Goal: Transaction & Acquisition: Download file/media

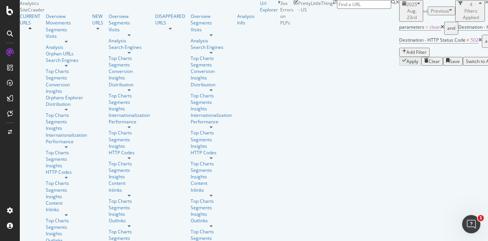
click at [407, 21] on span "2025 Aug. 23rd" at bounding box center [412, 10] width 11 height 19
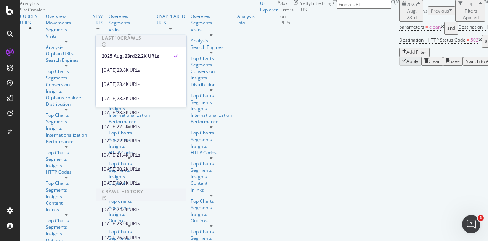
click at [407, 21] on span "2025 Aug. 23rd" at bounding box center [412, 10] width 11 height 19
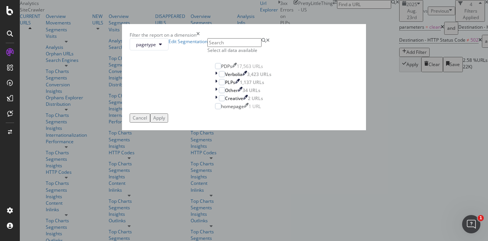
click at [262, 26] on div "Filter the report on a dimension pagetype Edit Segmentation Select all data ava…" at bounding box center [244, 120] width 488 height 241
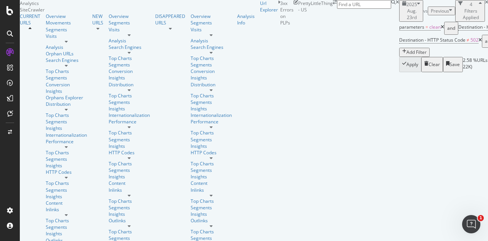
scroll to position [0, 7]
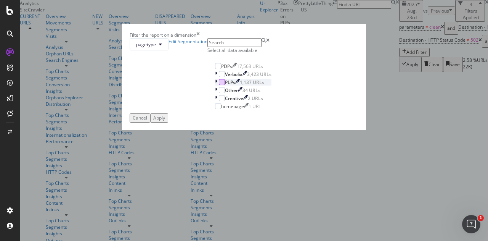
click at [219, 85] on div "modal" at bounding box center [222, 82] width 6 height 6
click at [215, 85] on icon "modal" at bounding box center [216, 82] width 2 height 6
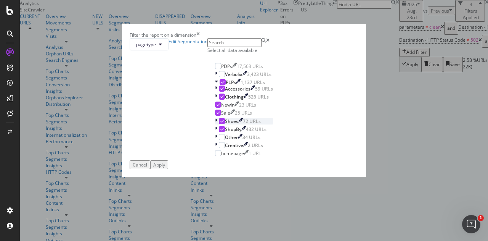
click at [219, 124] on div "modal" at bounding box center [222, 121] width 6 height 6
click at [215, 92] on icon "modal" at bounding box center [216, 88] width 2 height 6
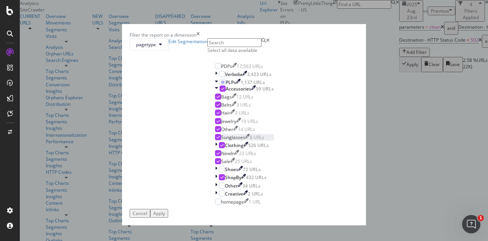
click at [217, 139] on icon "modal" at bounding box center [218, 137] width 3 height 4
click at [165, 215] on div "Apply" at bounding box center [159, 213] width 12 height 6
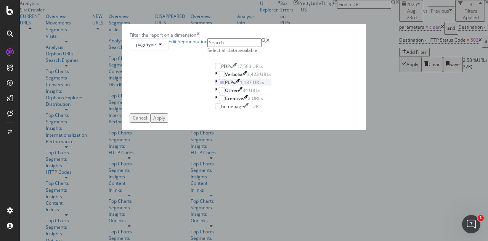
click at [215, 85] on icon "modal" at bounding box center [216, 82] width 2 height 6
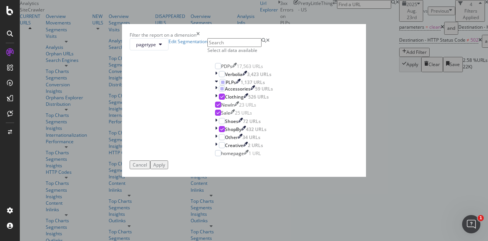
click at [433, 87] on div "Filter the report on a dimension pagetype Edit Segmentation Select all data ava…" at bounding box center [244, 120] width 488 height 241
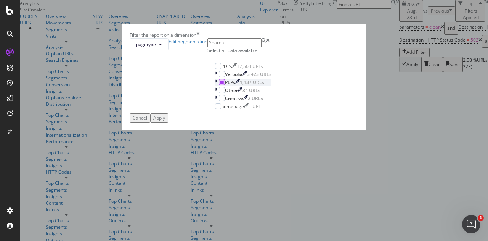
click at [220, 84] on icon "modal" at bounding box center [221, 82] width 3 height 4
click at [219, 85] on div "modal" at bounding box center [222, 82] width 6 height 6
click at [168, 122] on button "Apply" at bounding box center [159, 117] width 18 height 9
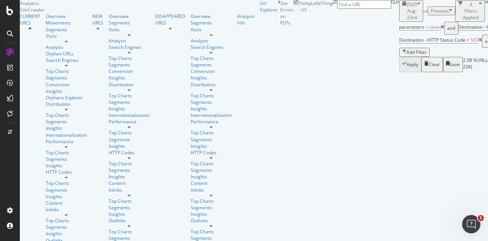
click at [427, 49] on div "Add Filter" at bounding box center [417, 52] width 20 height 6
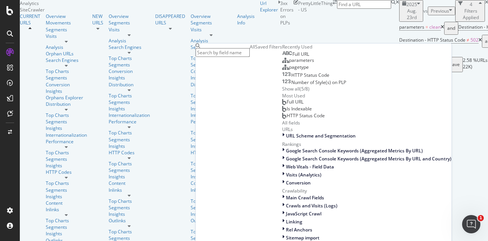
click at [309, 57] on div "Full URL" at bounding box center [295, 54] width 27 height 6
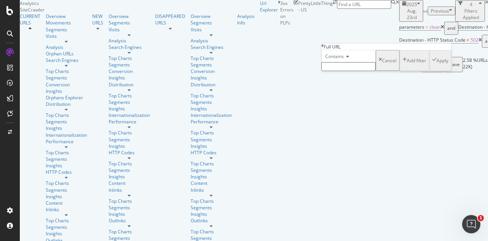
click at [344, 59] on span "Contains" at bounding box center [334, 56] width 19 height 6
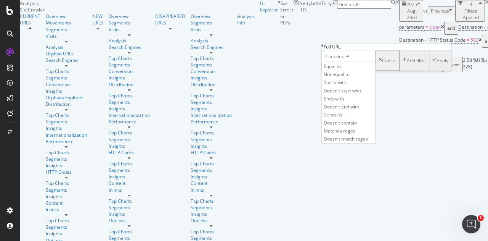
click at [357, 126] on span "Doesn't contain" at bounding box center [340, 122] width 33 height 6
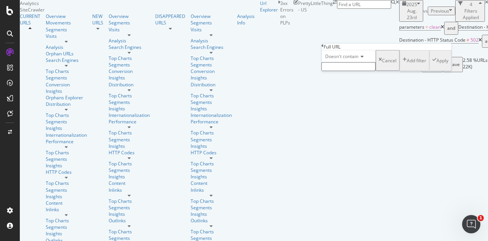
click at [371, 71] on input "text" at bounding box center [349, 66] width 54 height 9
type input "shoes"
click at [445, 66] on div "Apply" at bounding box center [443, 62] width 12 height 6
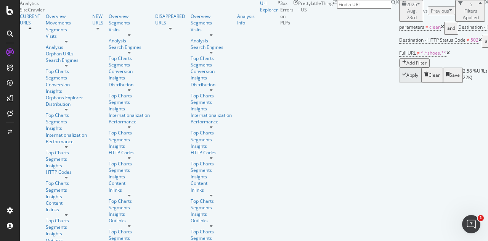
click at [447, 55] on icon at bounding box center [448, 53] width 3 height 5
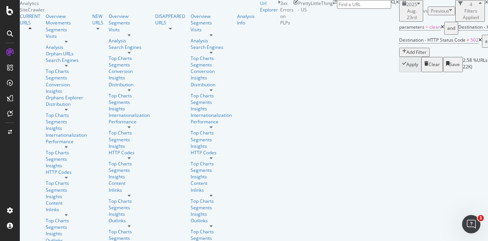
scroll to position [123, 0]
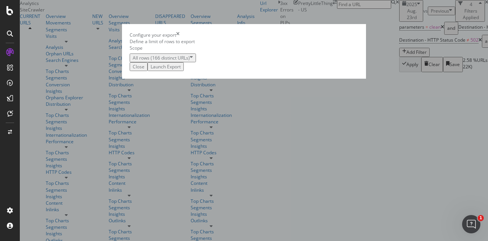
click at [184, 71] on button "Launch Export" at bounding box center [166, 66] width 36 height 9
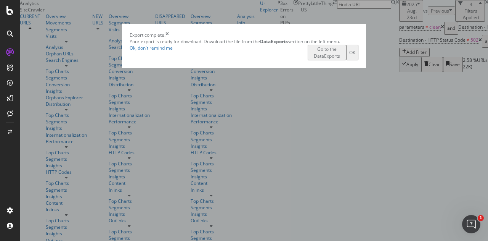
click at [339, 59] on div "Go to the DataExports" at bounding box center [327, 52] width 32 height 13
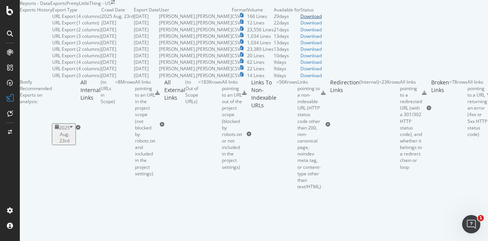
click at [322, 19] on div "Download" at bounding box center [311, 16] width 21 height 6
